Goal: Find specific page/section: Find specific page/section

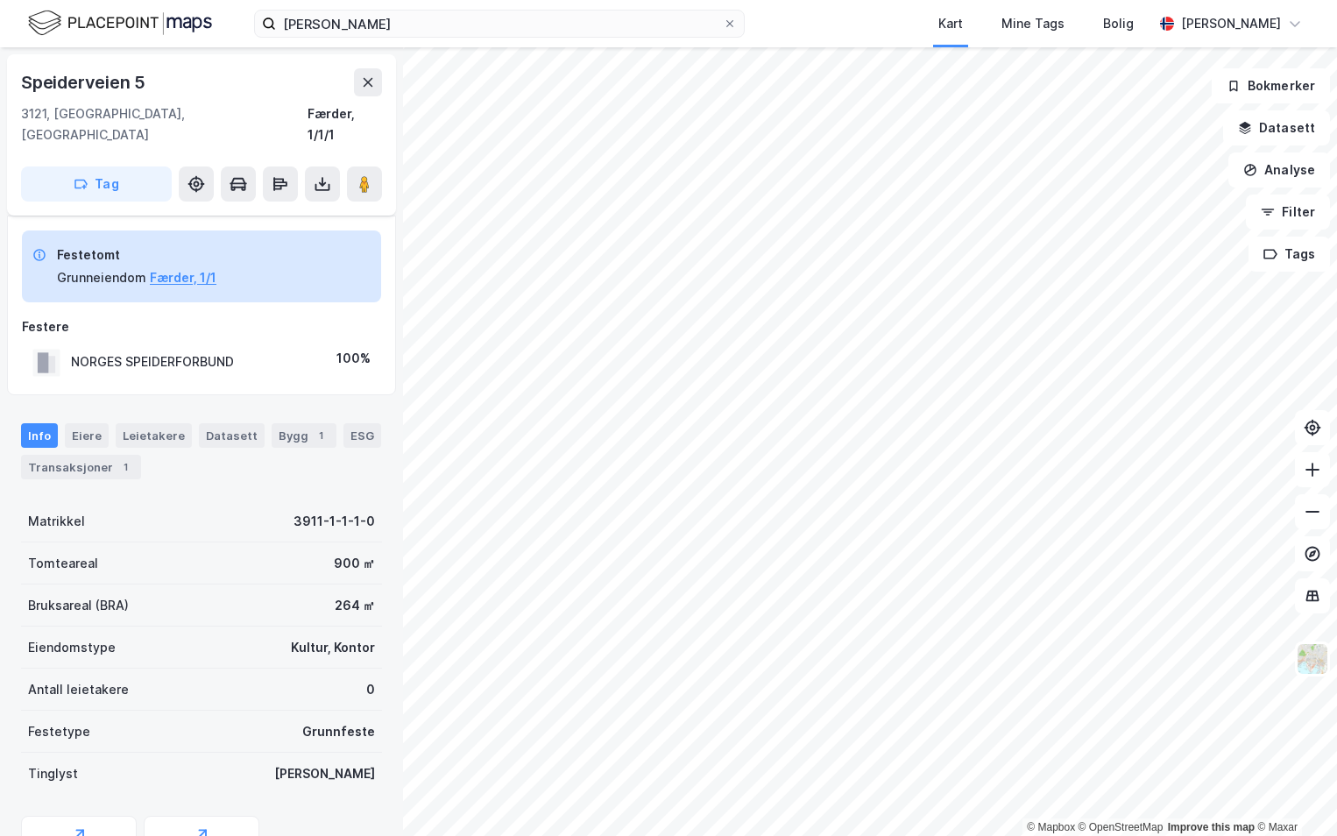
scroll to position [72, 0]
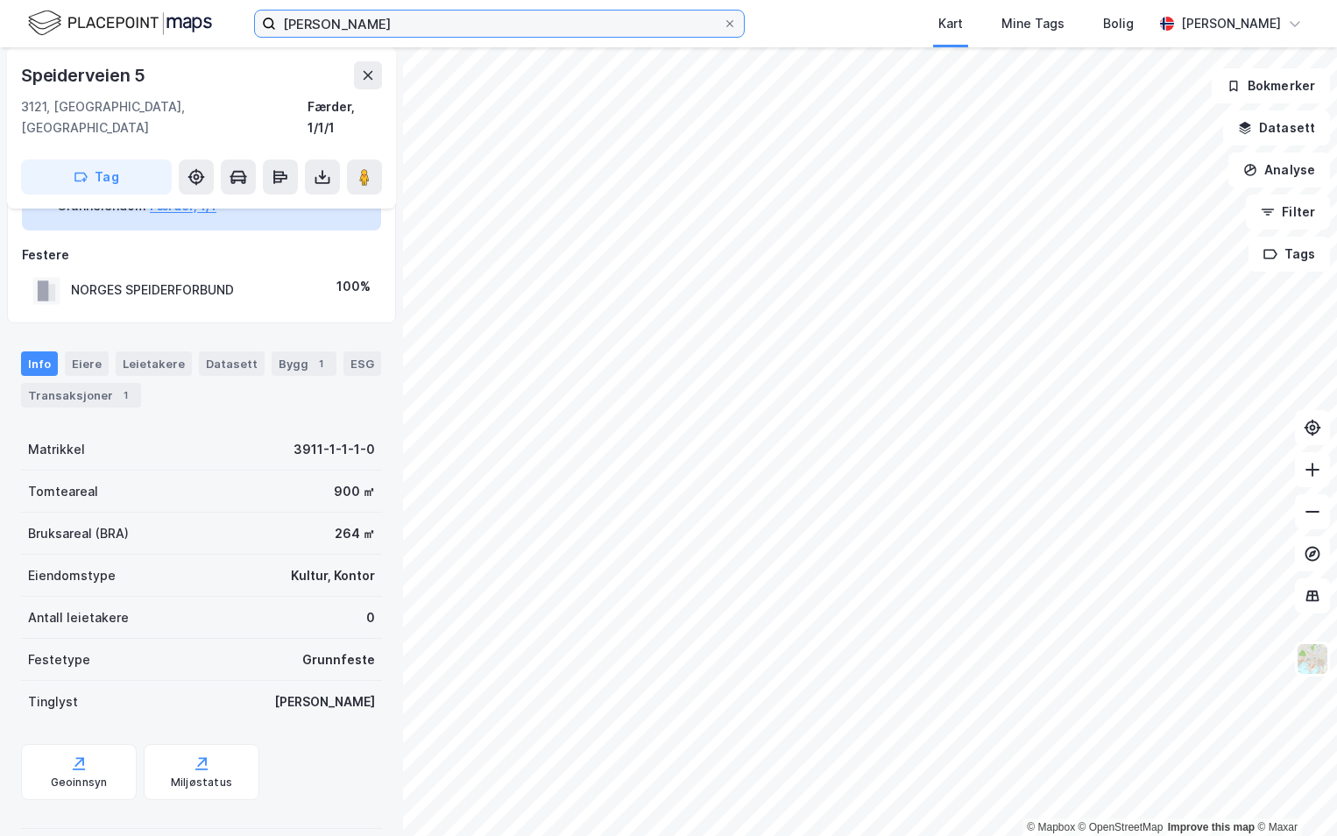
click at [456, 23] on input "[PERSON_NAME]" at bounding box center [499, 24] width 447 height 26
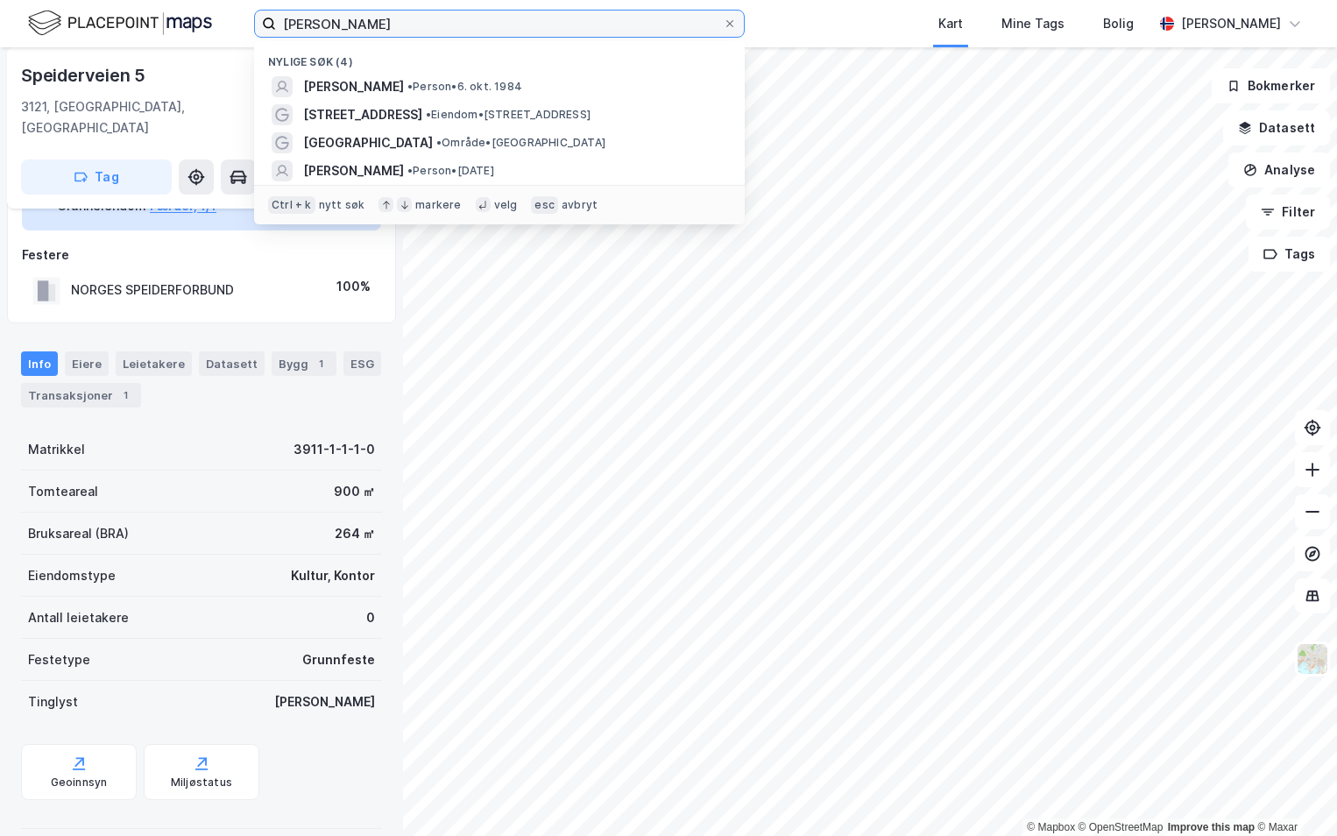
drag, startPoint x: 0, startPoint y: 0, endPoint x: 457, endPoint y: 22, distance: 457.1
click at [457, 23] on input "[PERSON_NAME]" at bounding box center [499, 24] width 447 height 26
click at [457, 22] on input "[PERSON_NAME]" at bounding box center [499, 24] width 447 height 26
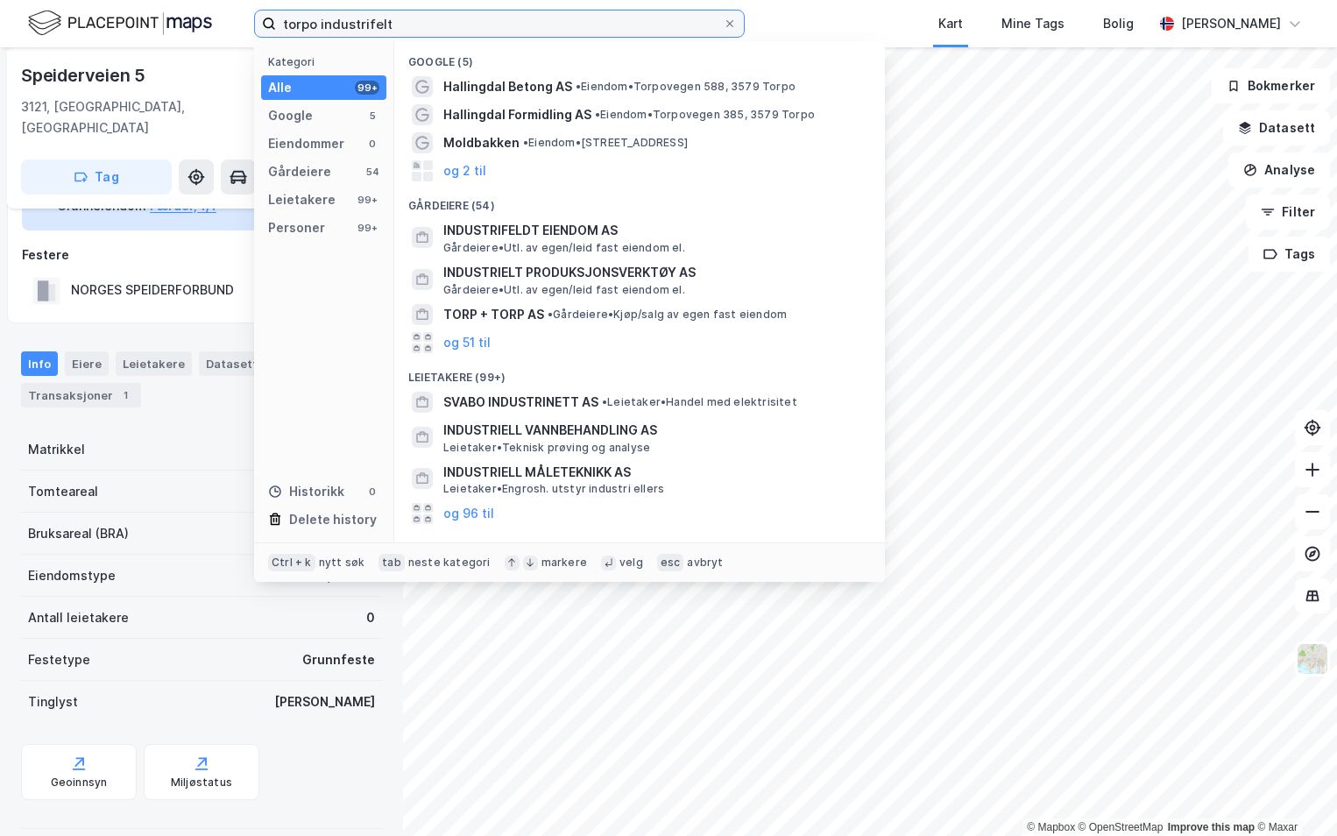
click at [456, 20] on input "torpo industrifelt" at bounding box center [499, 24] width 447 height 26
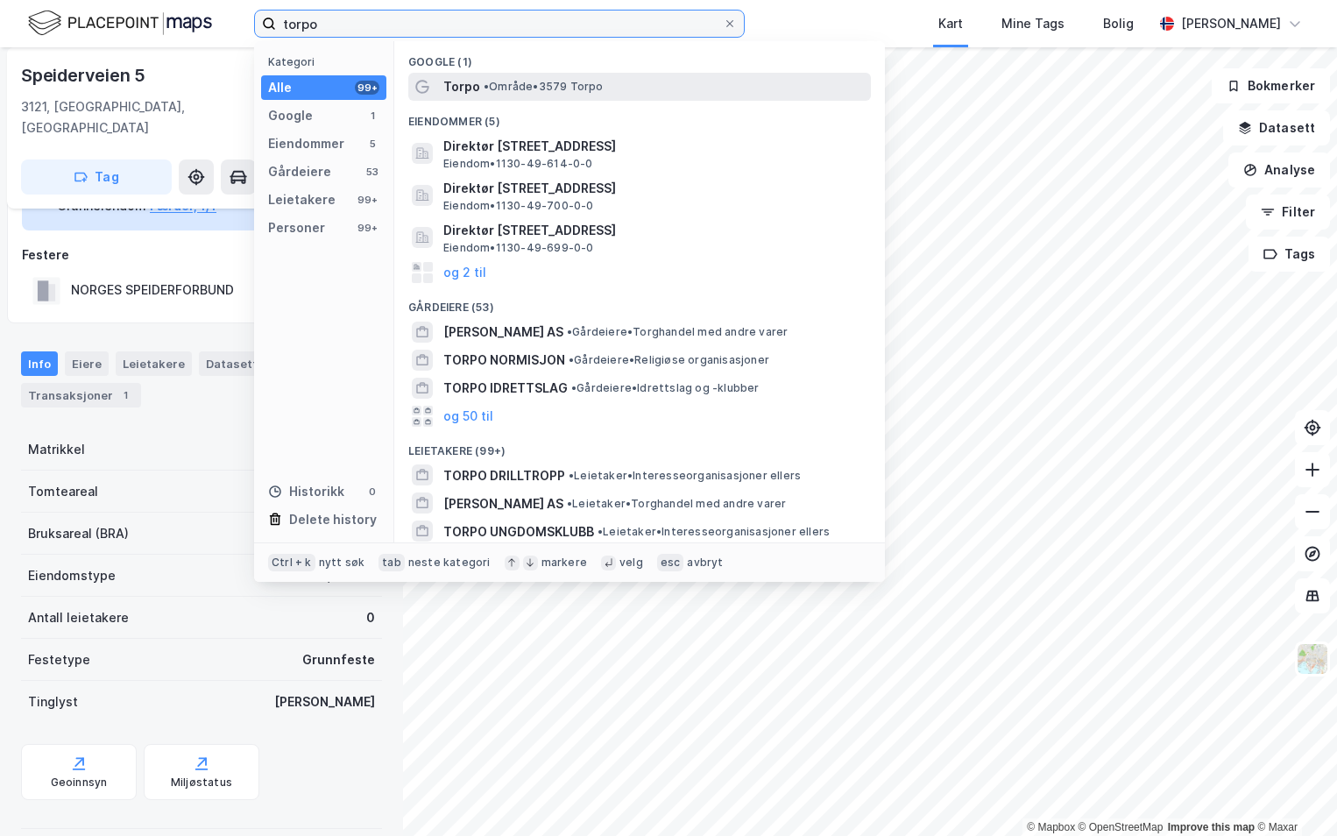
type input "torpo"
click at [527, 89] on span "• Område • 3579 [GEOGRAPHIC_DATA]" at bounding box center [544, 87] width 120 height 14
